Goal: Transaction & Acquisition: Purchase product/service

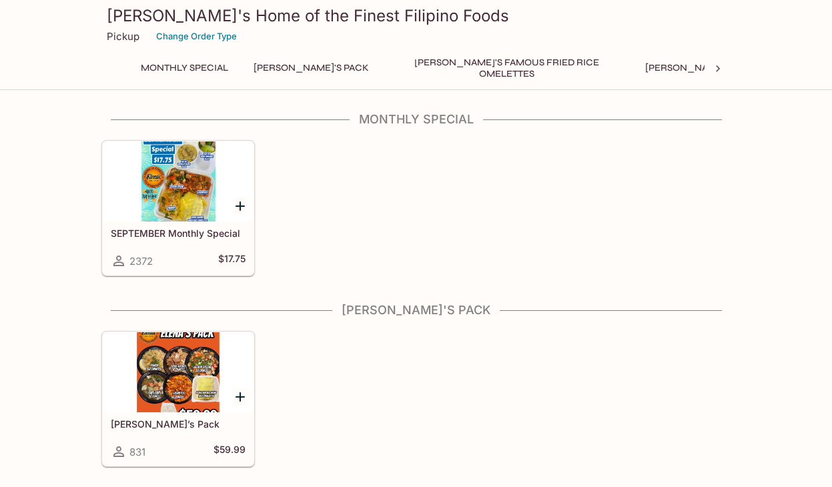
click at [176, 204] on div at bounding box center [178, 181] width 151 height 80
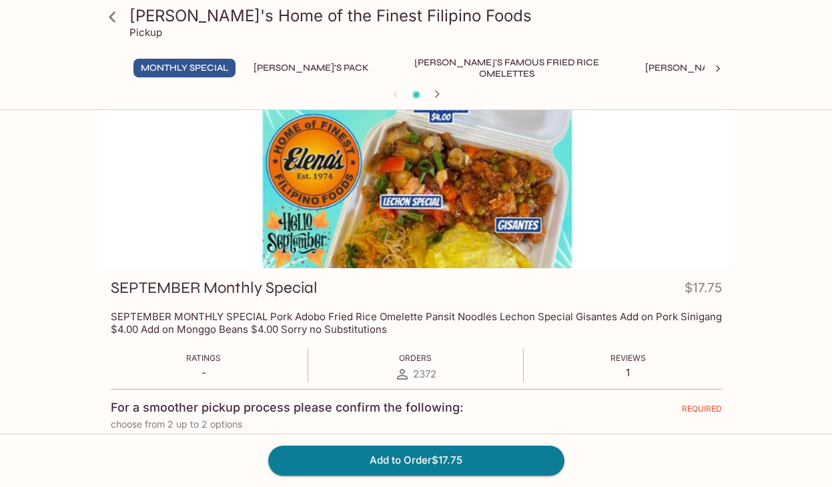
scroll to position [22, 0]
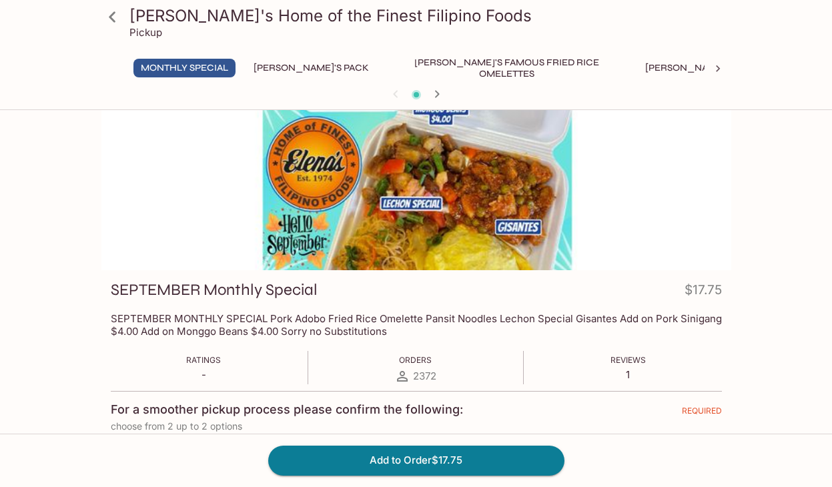
click at [281, 61] on button "[PERSON_NAME]'s Pack" at bounding box center [311, 68] width 130 height 19
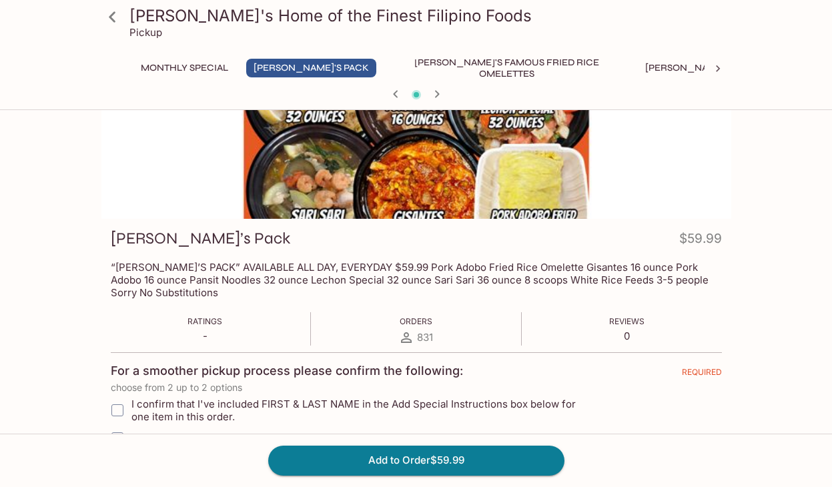
scroll to position [75, 0]
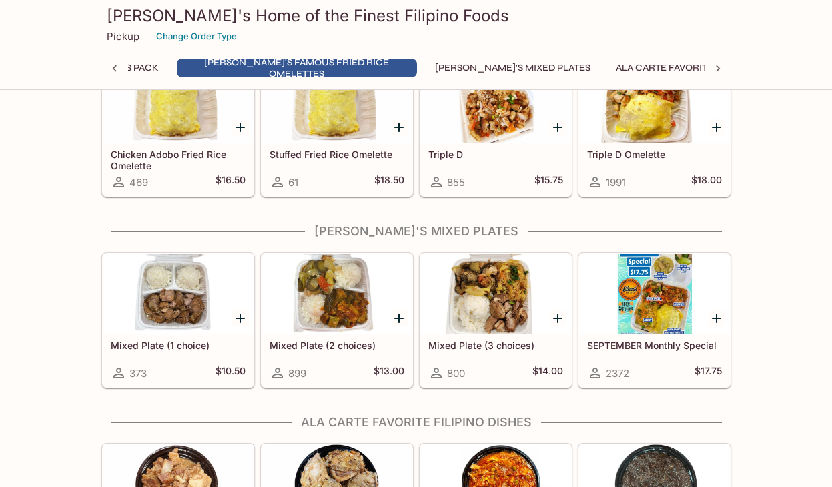
click at [655, 316] on div at bounding box center [654, 294] width 151 height 80
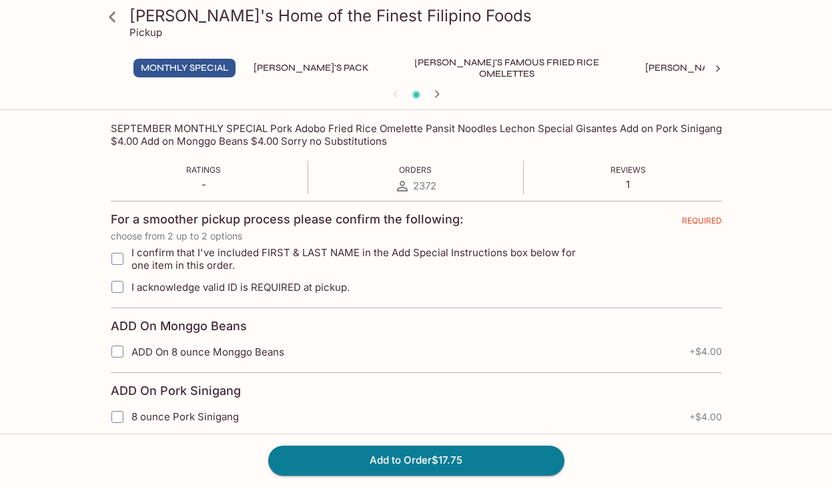
scroll to position [214, 0]
